Goal: Task Accomplishment & Management: Complete application form

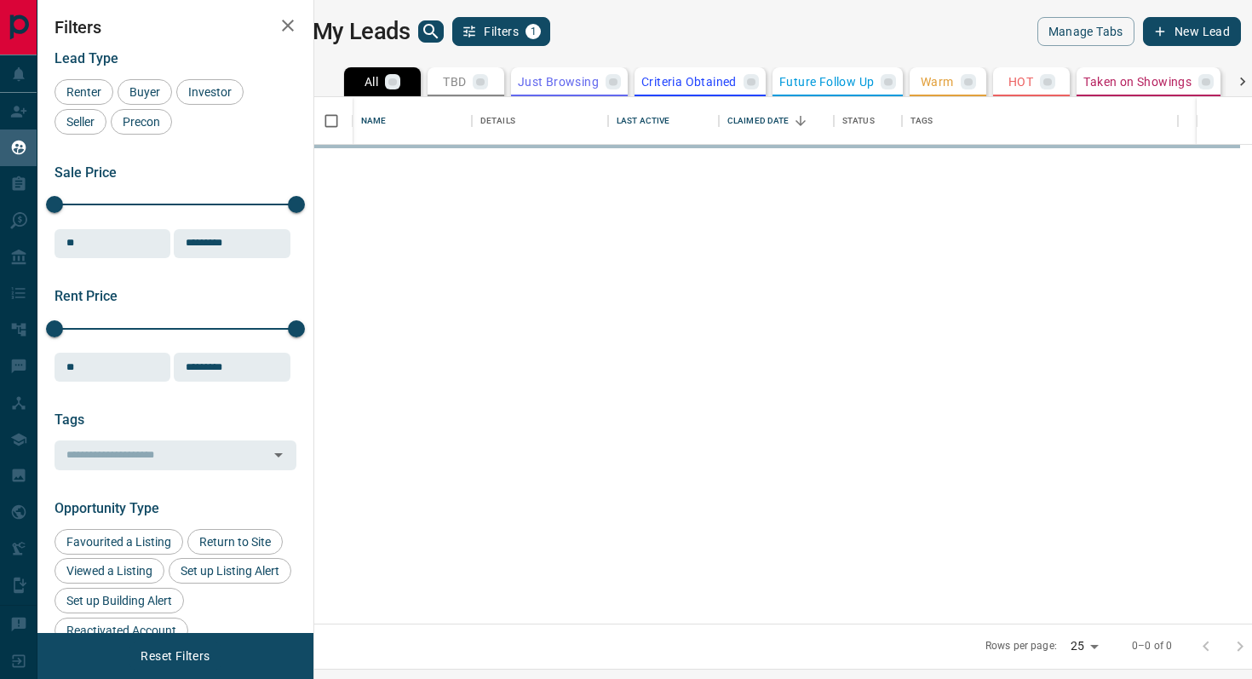
scroll to position [526, 930]
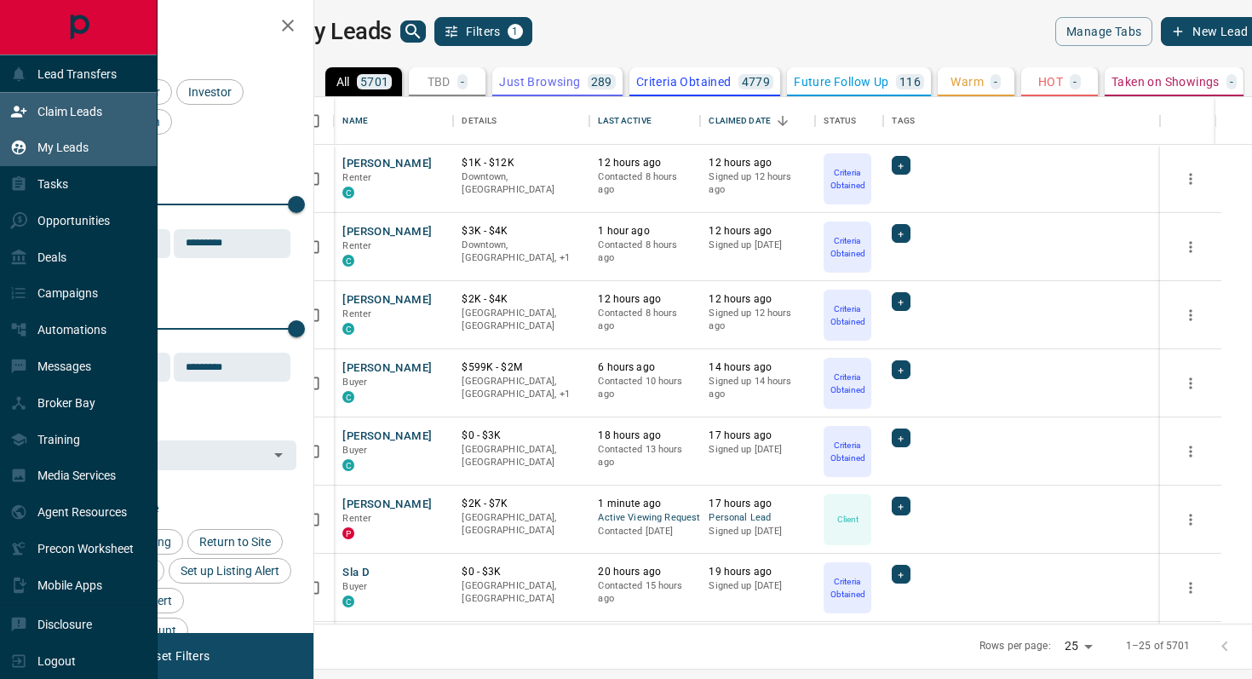
click at [95, 105] on p "Claim Leads" at bounding box center [69, 112] width 65 height 14
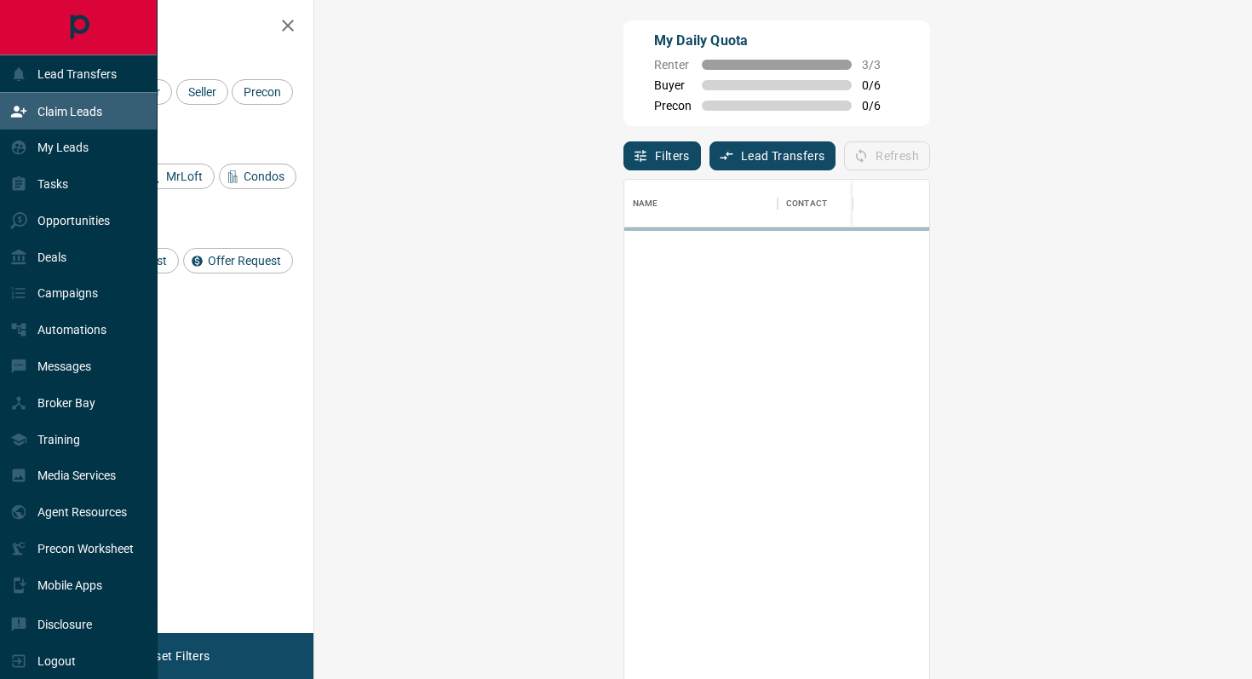
scroll to position [515, 901]
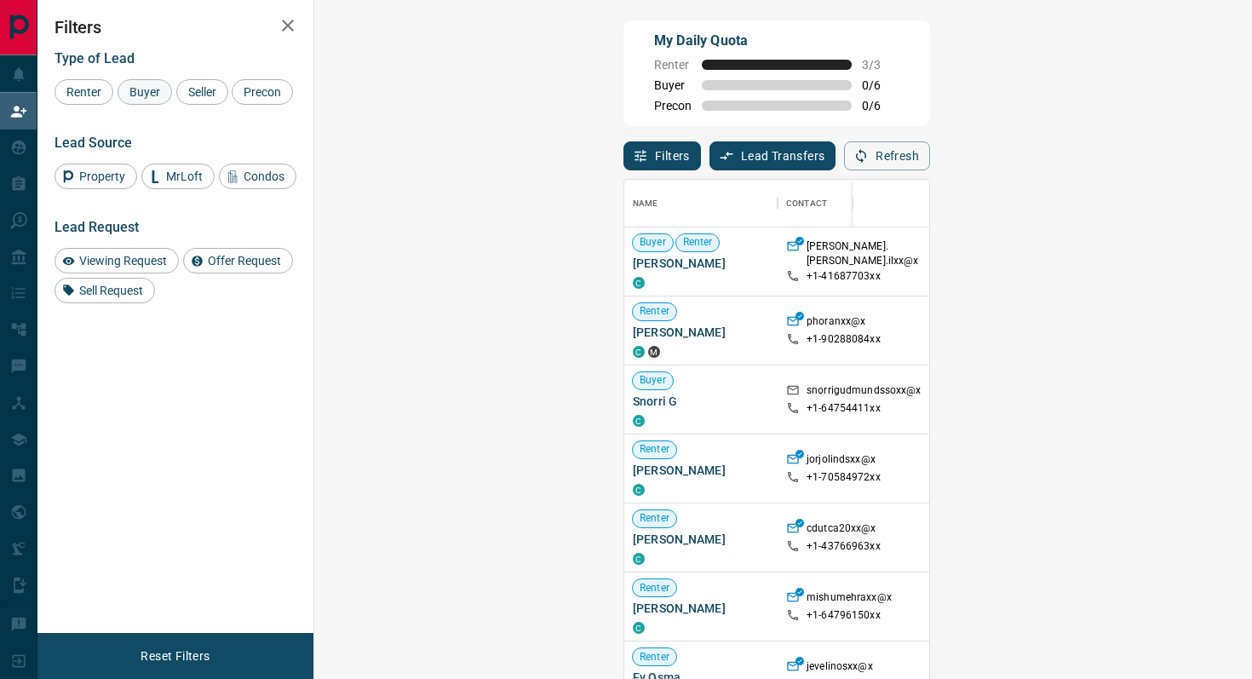
click at [146, 93] on span "Buyer" at bounding box center [145, 92] width 43 height 14
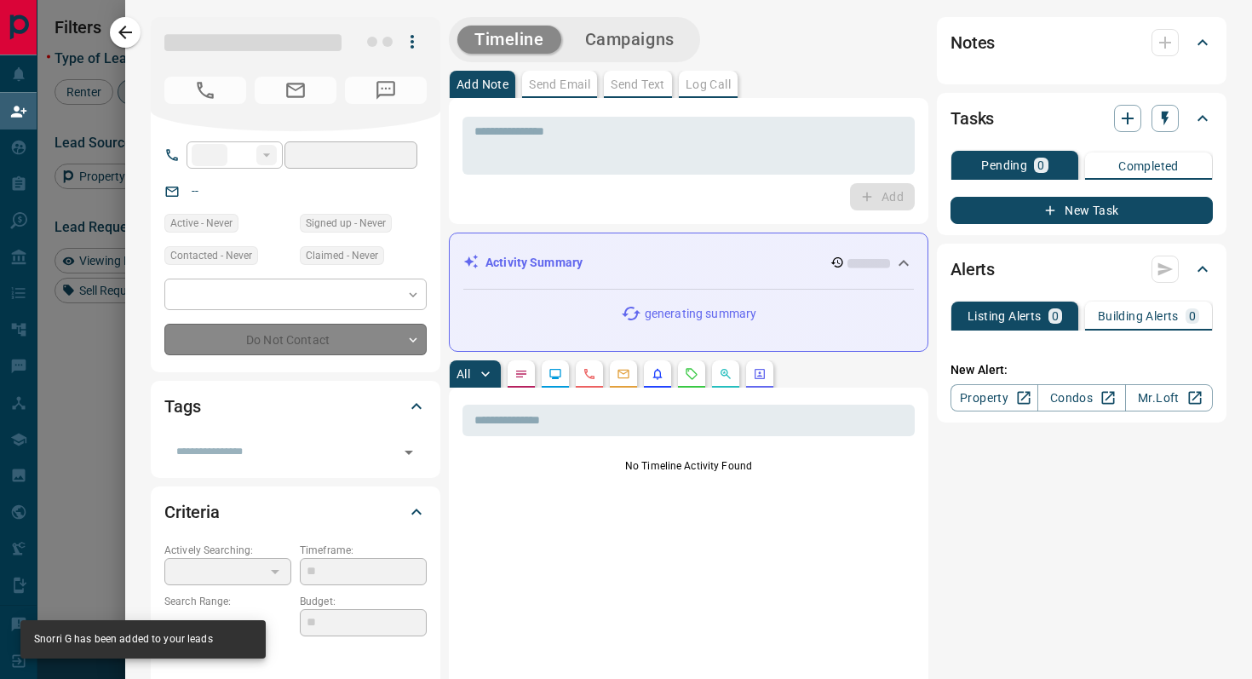
type input "**"
type input "**********"
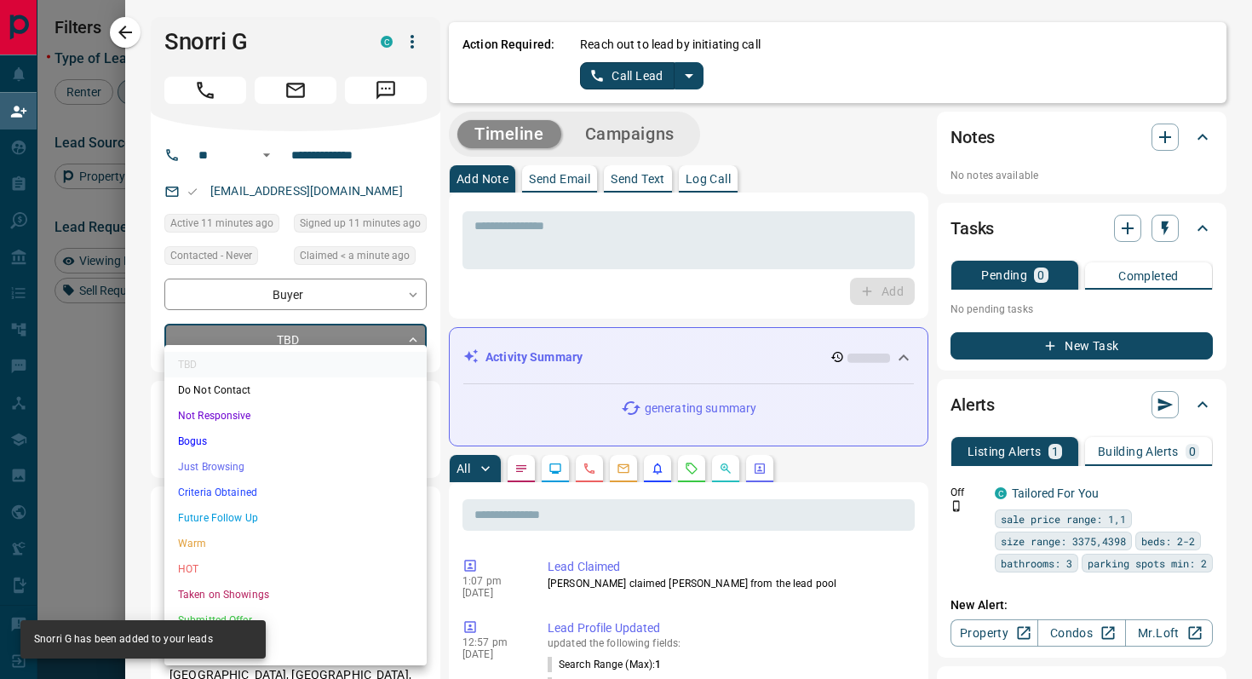
click at [317, 342] on body "Lead Transfers Claim Leads My Leads Tasks Opportunities Deals Campaigns Automat…" at bounding box center [626, 289] width 1252 height 578
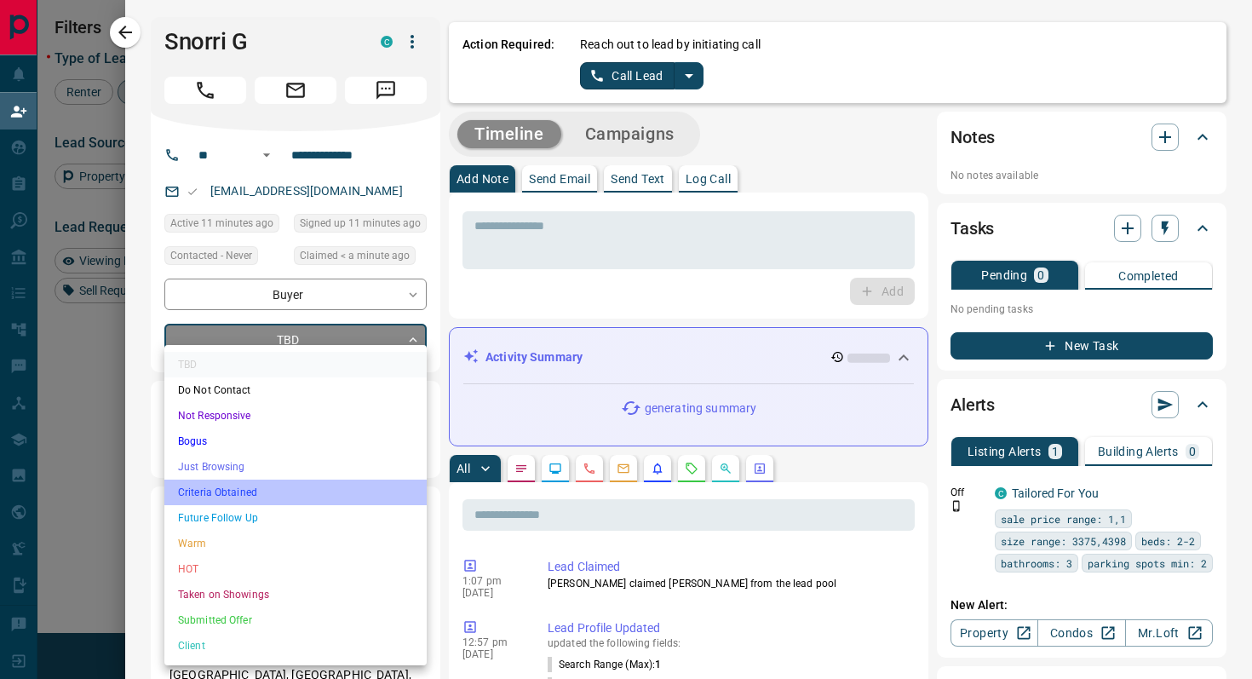
click at [268, 491] on li "Criteria Obtained" at bounding box center [295, 493] width 262 height 26
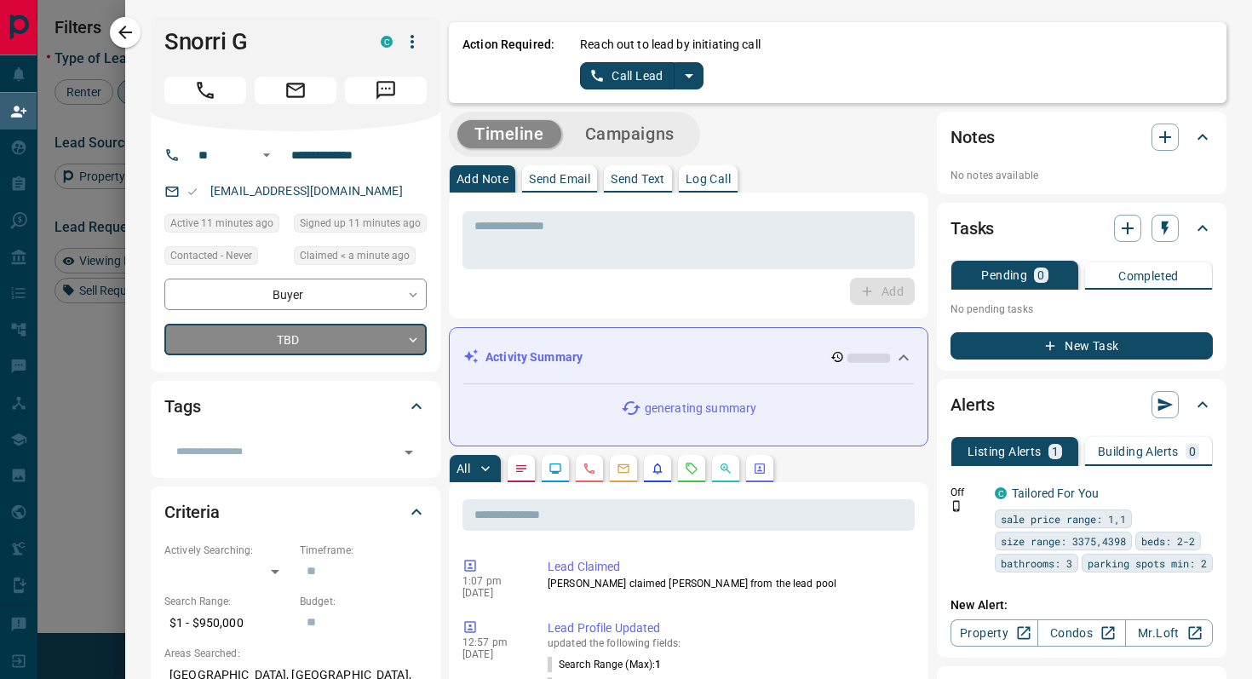
type input "*"
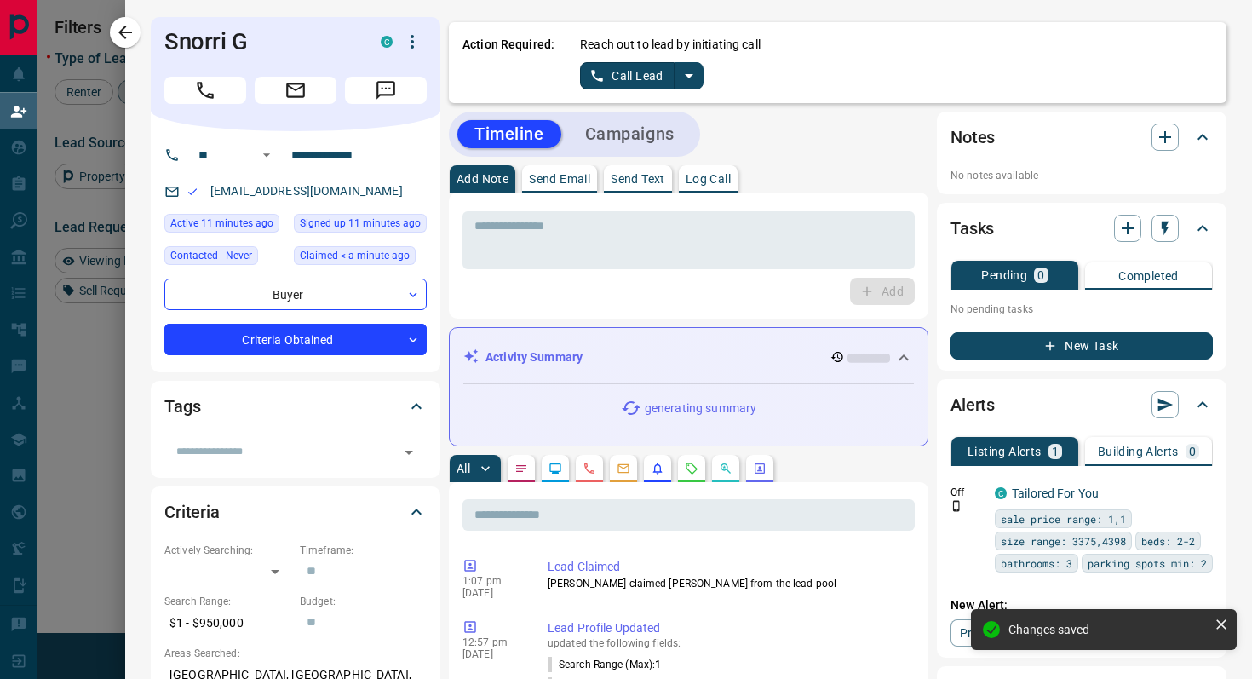
click at [697, 81] on icon "split button" at bounding box center [689, 76] width 20 height 20
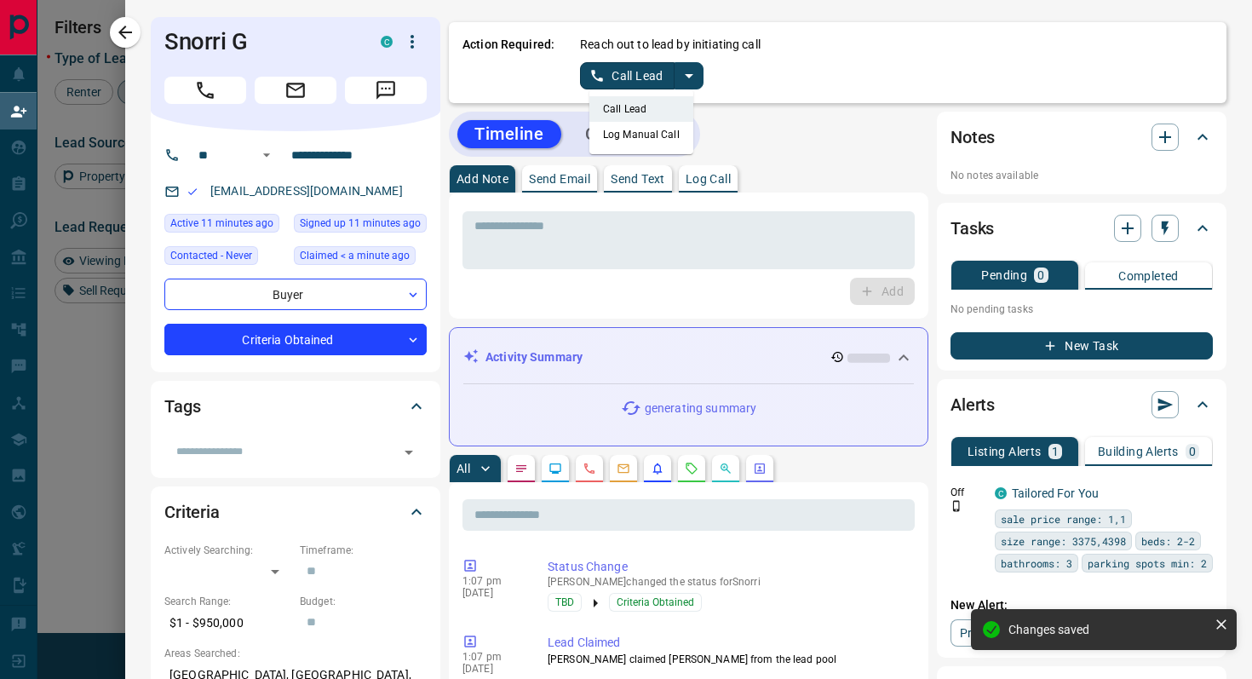
click at [658, 135] on li "Log Manual Call" at bounding box center [641, 135] width 104 height 26
click at [594, 74] on button "Log Manual Call" at bounding box center [636, 75] width 112 height 27
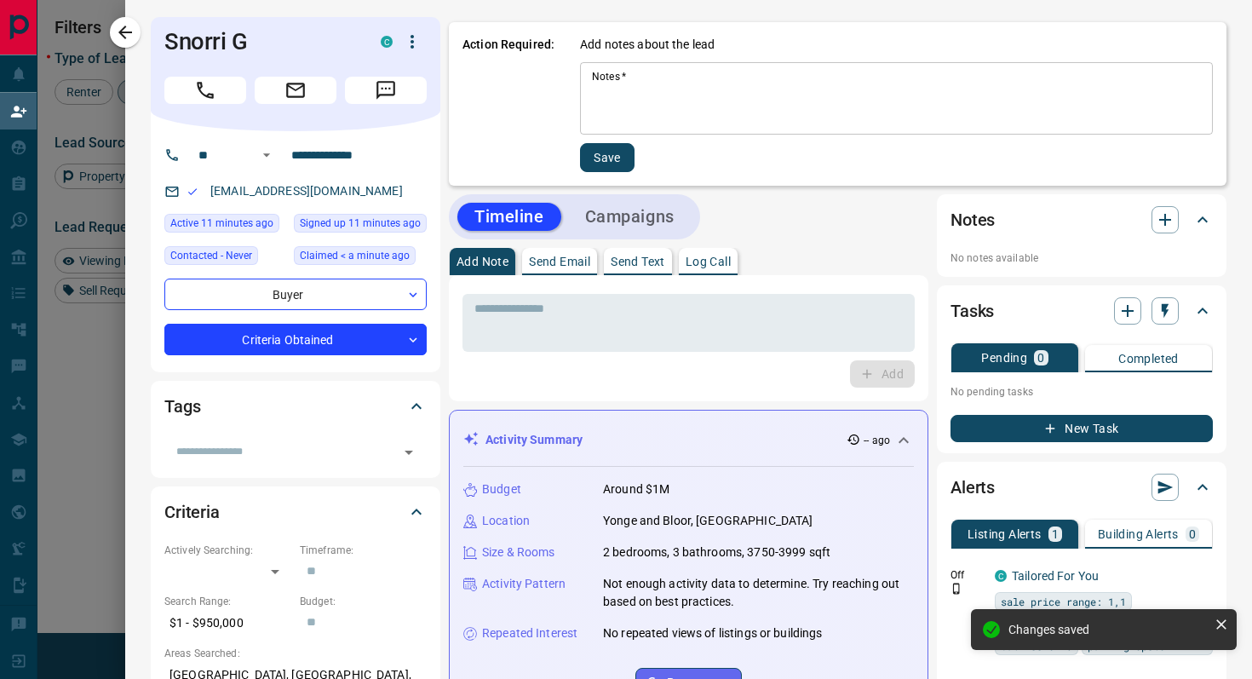
click at [650, 95] on textarea "Notes   *" at bounding box center [896, 99] width 609 height 58
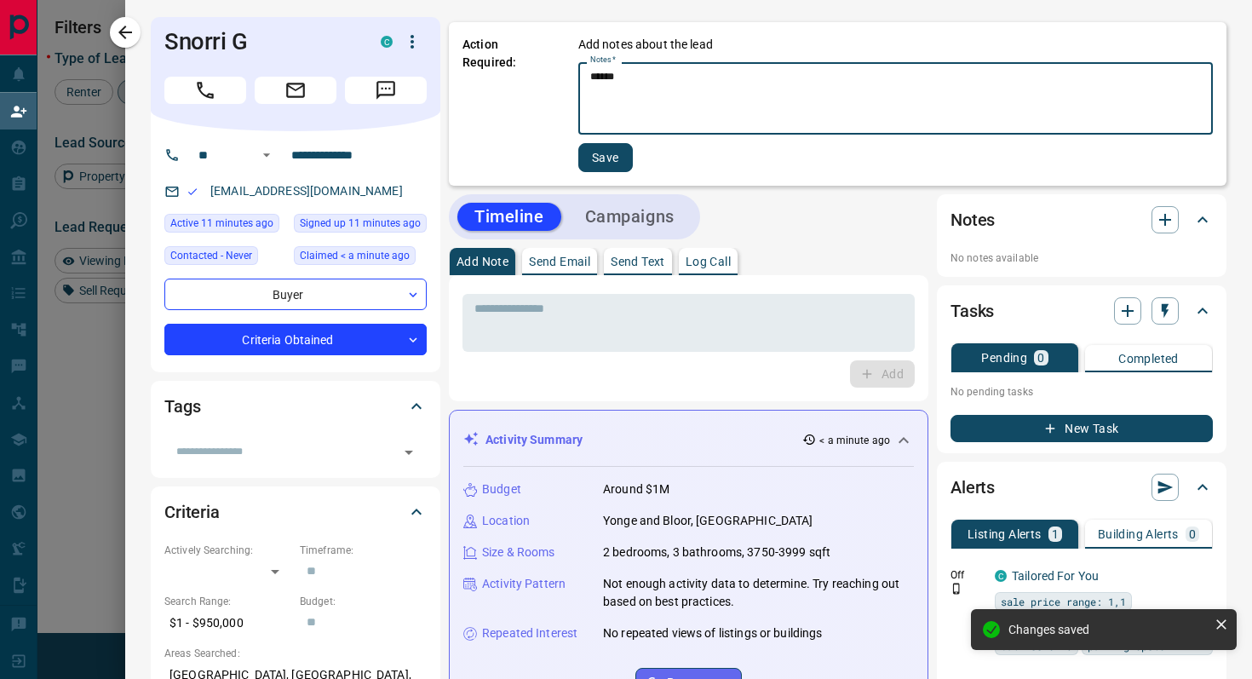
type textarea "******"
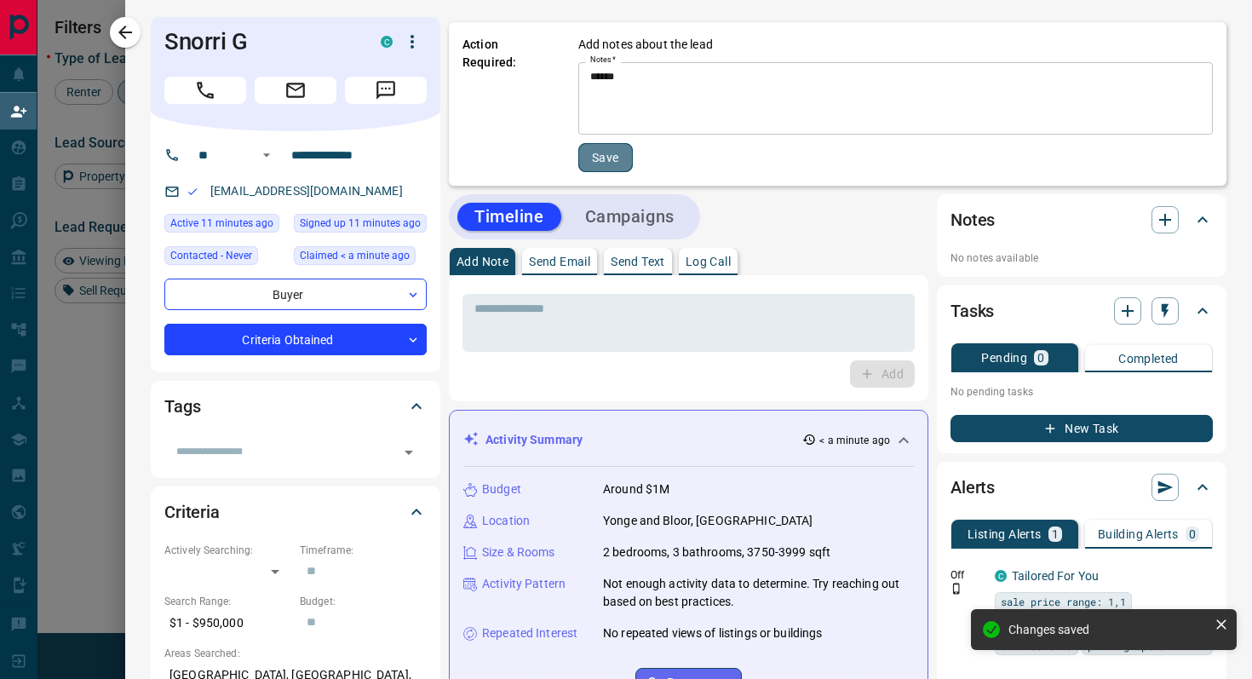
click at [610, 159] on button "Save" at bounding box center [605, 157] width 55 height 29
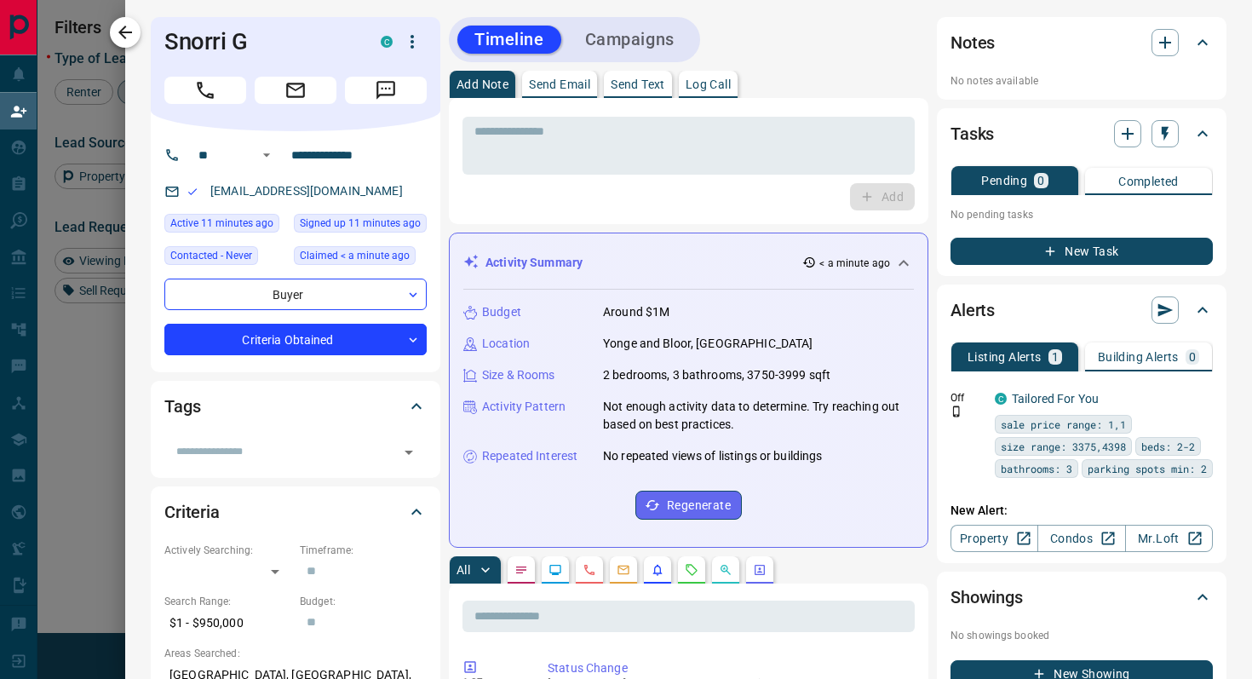
click at [122, 34] on icon "button" at bounding box center [125, 33] width 14 height 14
